Goal: Information Seeking & Learning: Learn about a topic

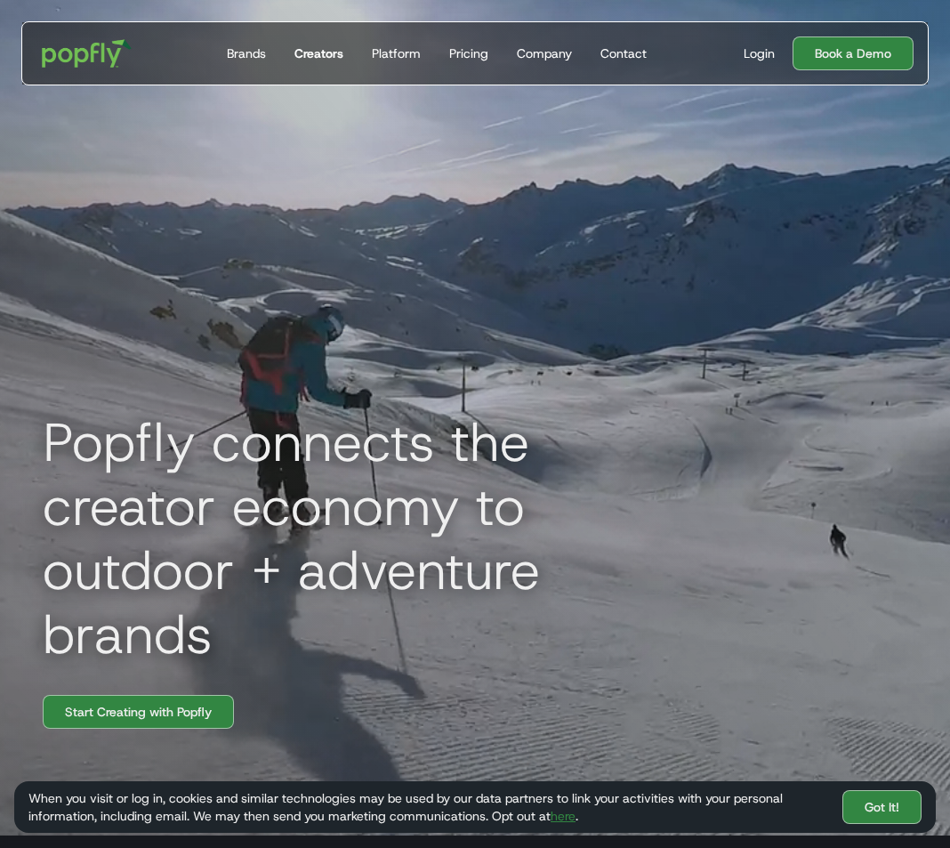
click at [338, 54] on div "Creators" at bounding box center [318, 53] width 49 height 18
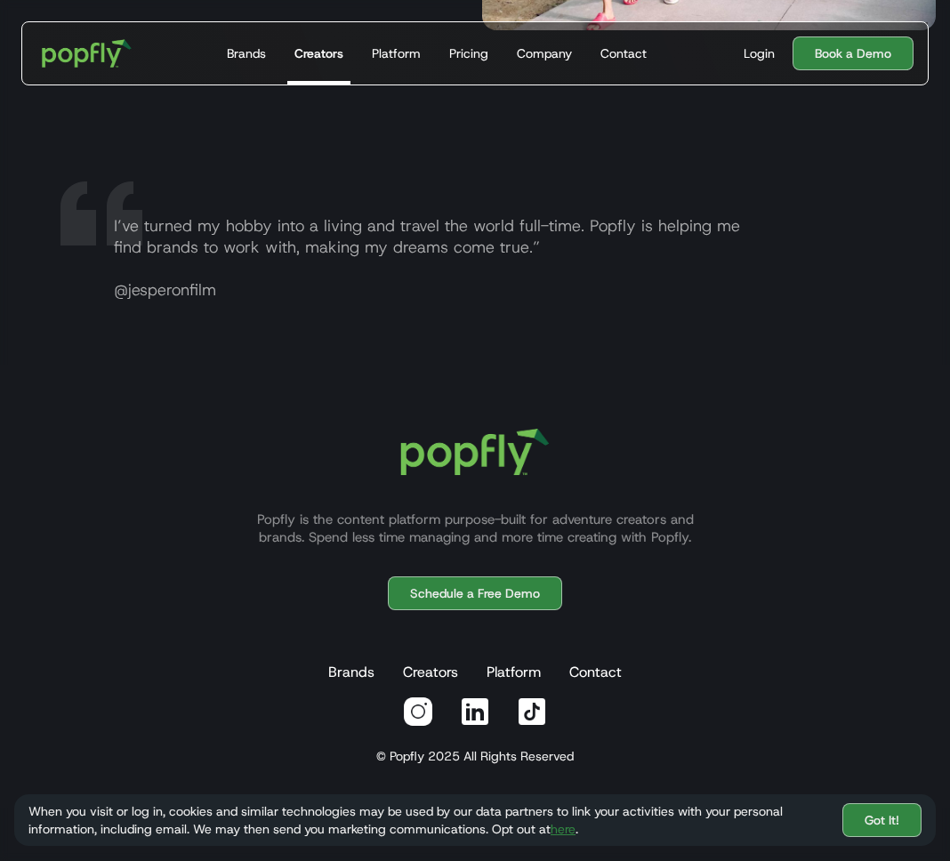
scroll to position [3263, 0]
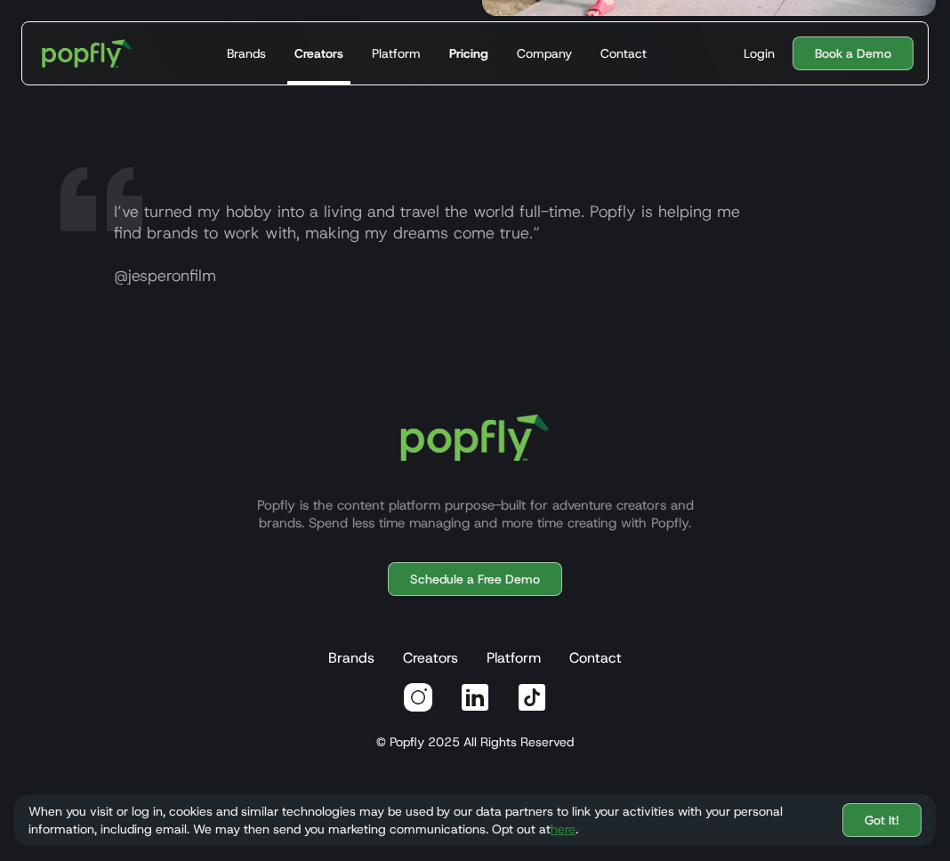
click at [442, 51] on link "Pricing" at bounding box center [468, 53] width 53 height 62
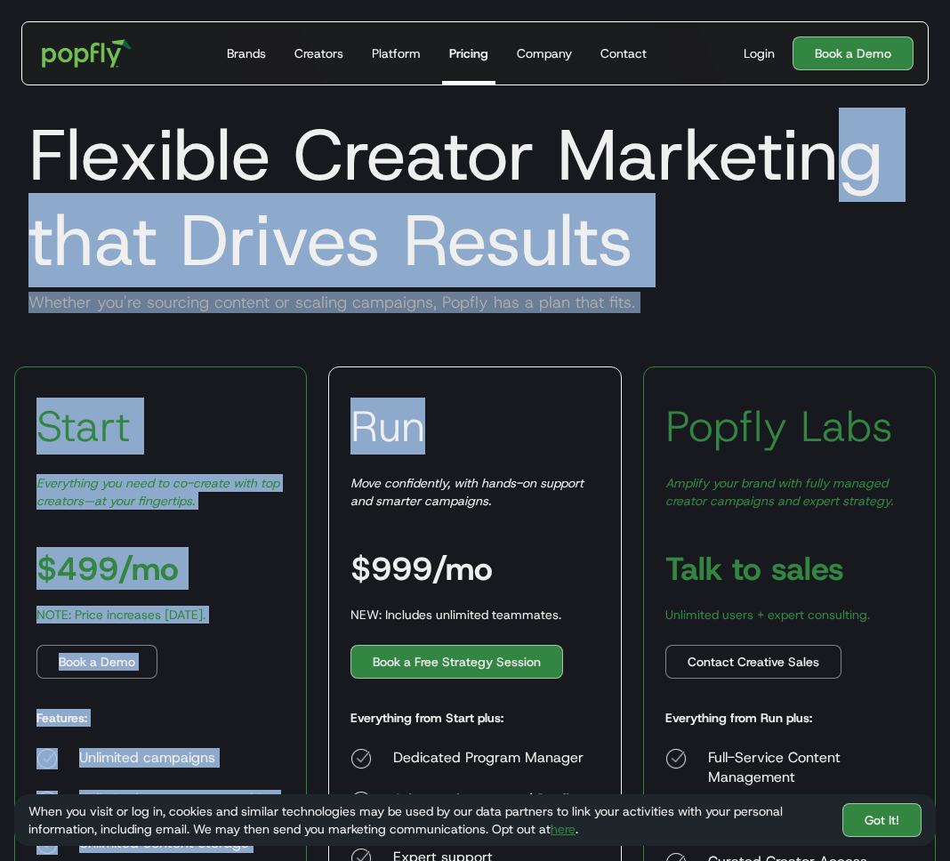
drag, startPoint x: 585, startPoint y: 352, endPoint x: 859, endPoint y: 105, distance: 369.8
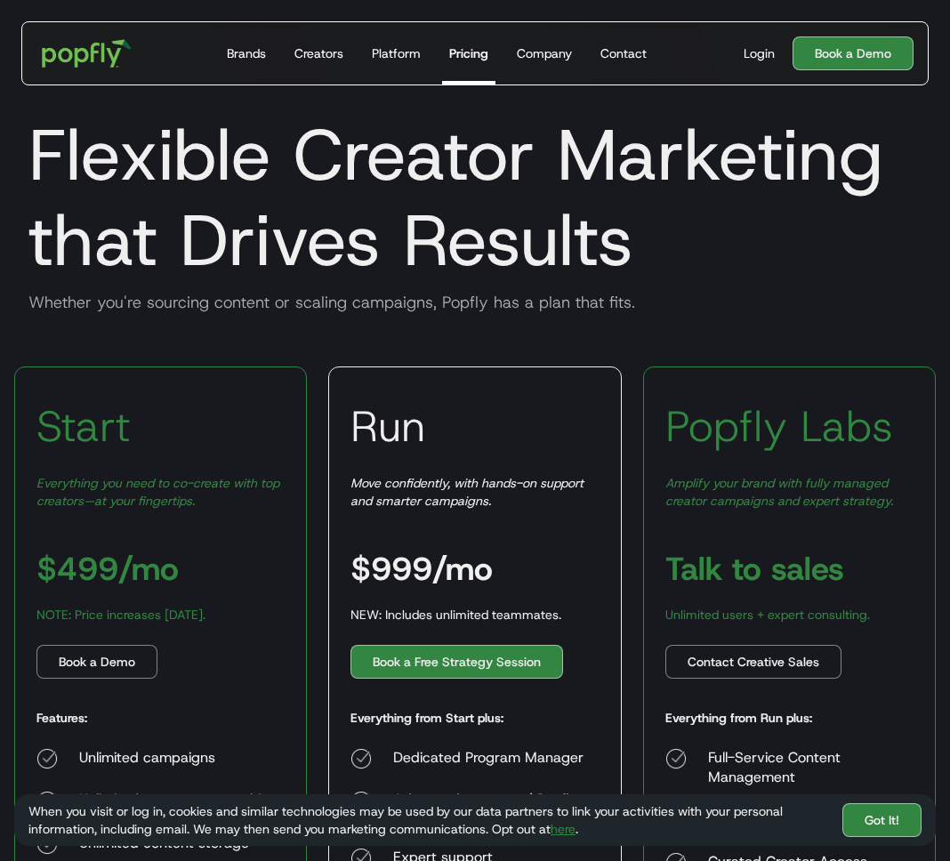
click at [384, 117] on h1 "Flexible Creator Marketing that Drives Results" at bounding box center [475, 197] width 922 height 171
click at [381, 53] on div "Platform" at bounding box center [396, 53] width 49 height 18
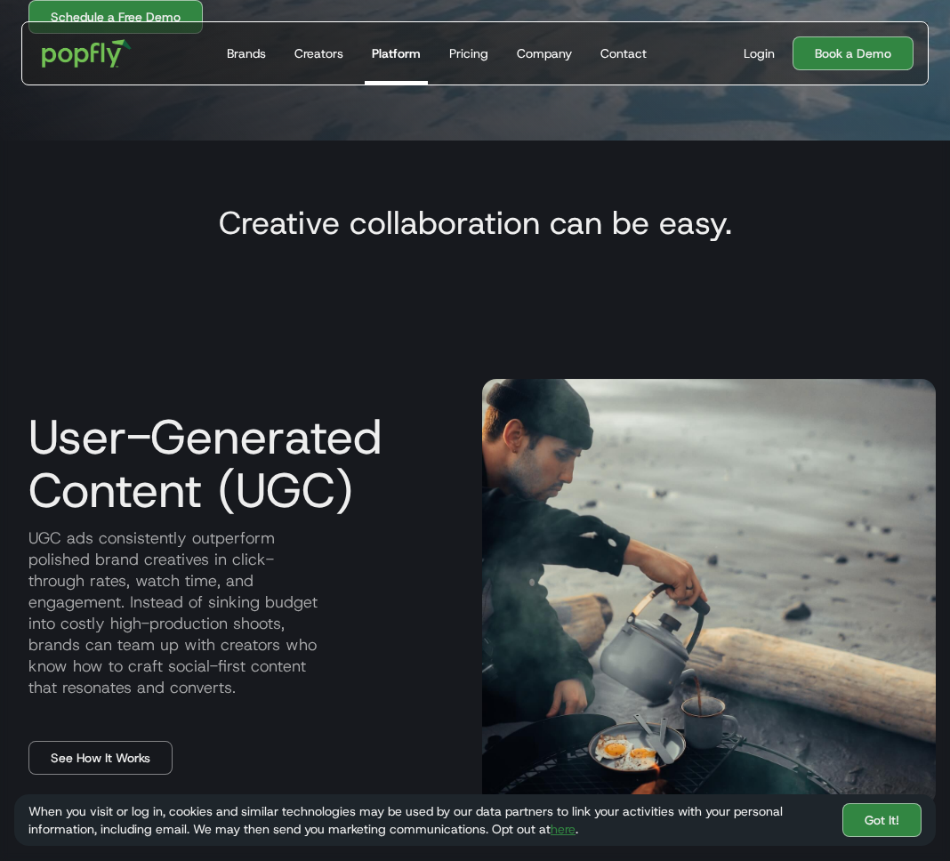
scroll to position [709, 0]
click at [342, 54] on div "Creators" at bounding box center [318, 53] width 49 height 18
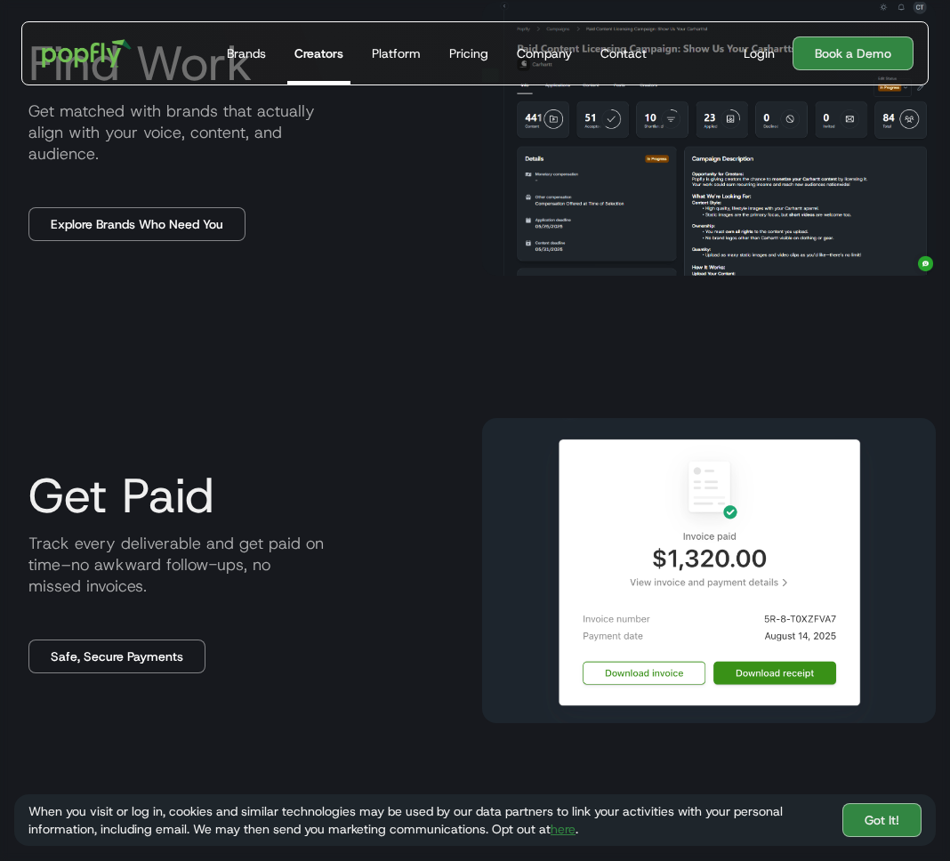
scroll to position [2444, 0]
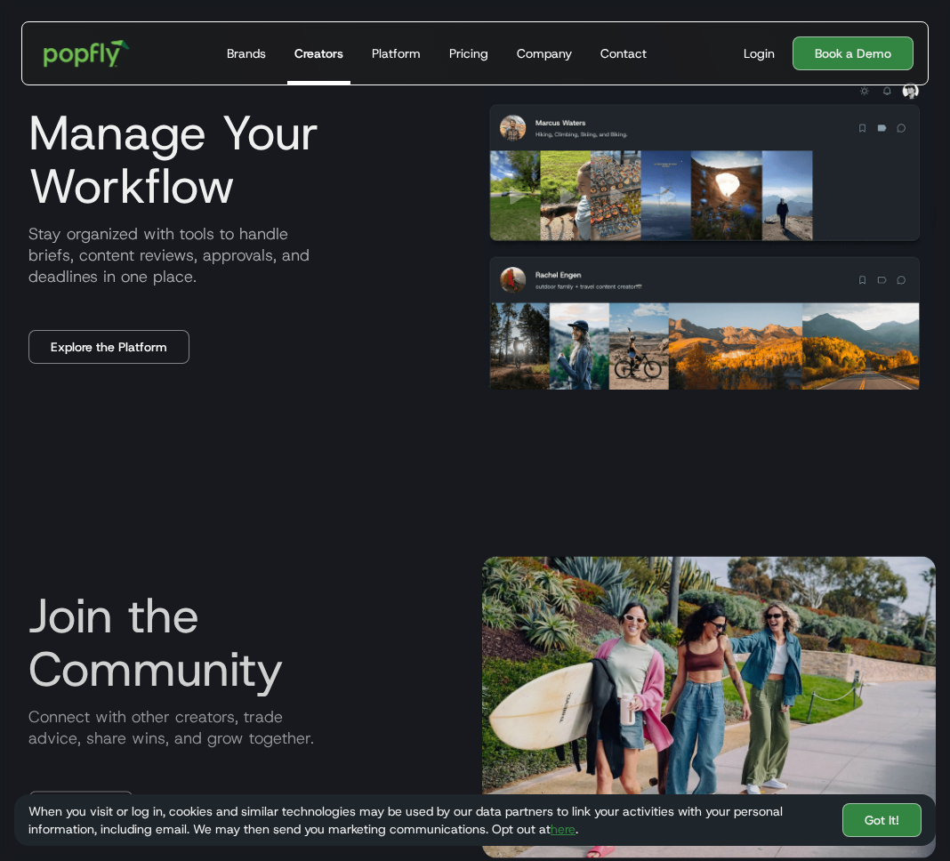
click at [107, 55] on img "home" at bounding box center [87, 54] width 110 height 52
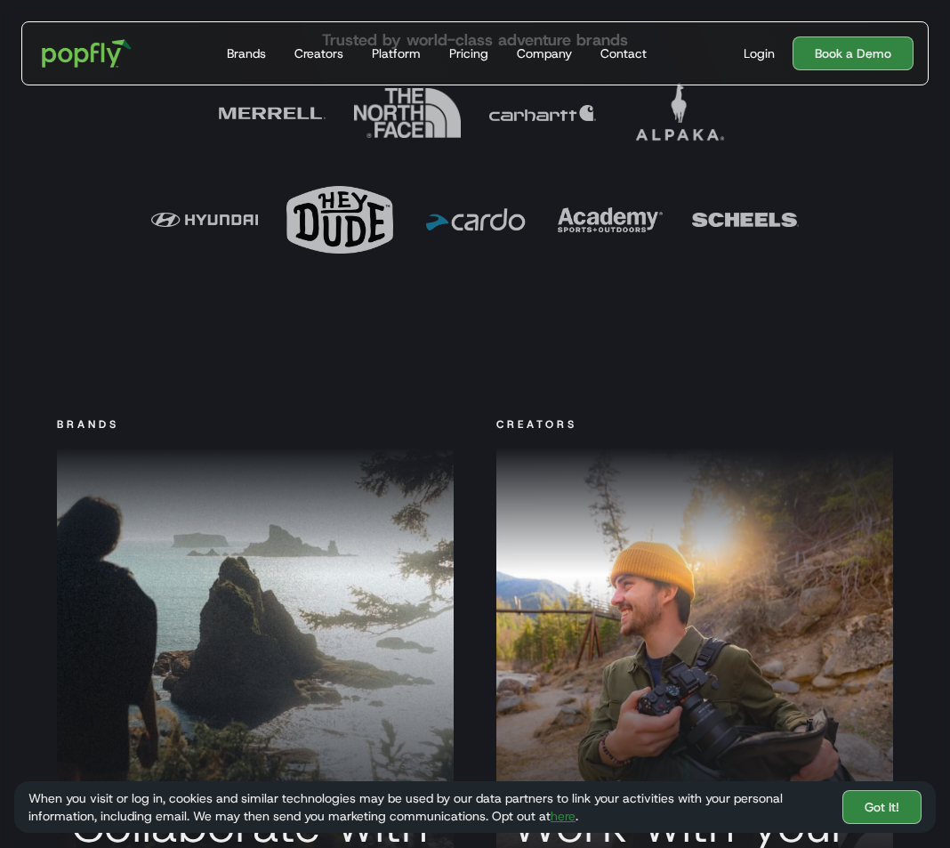
scroll to position [1703, 0]
